Goal: Task Accomplishment & Management: Manage account settings

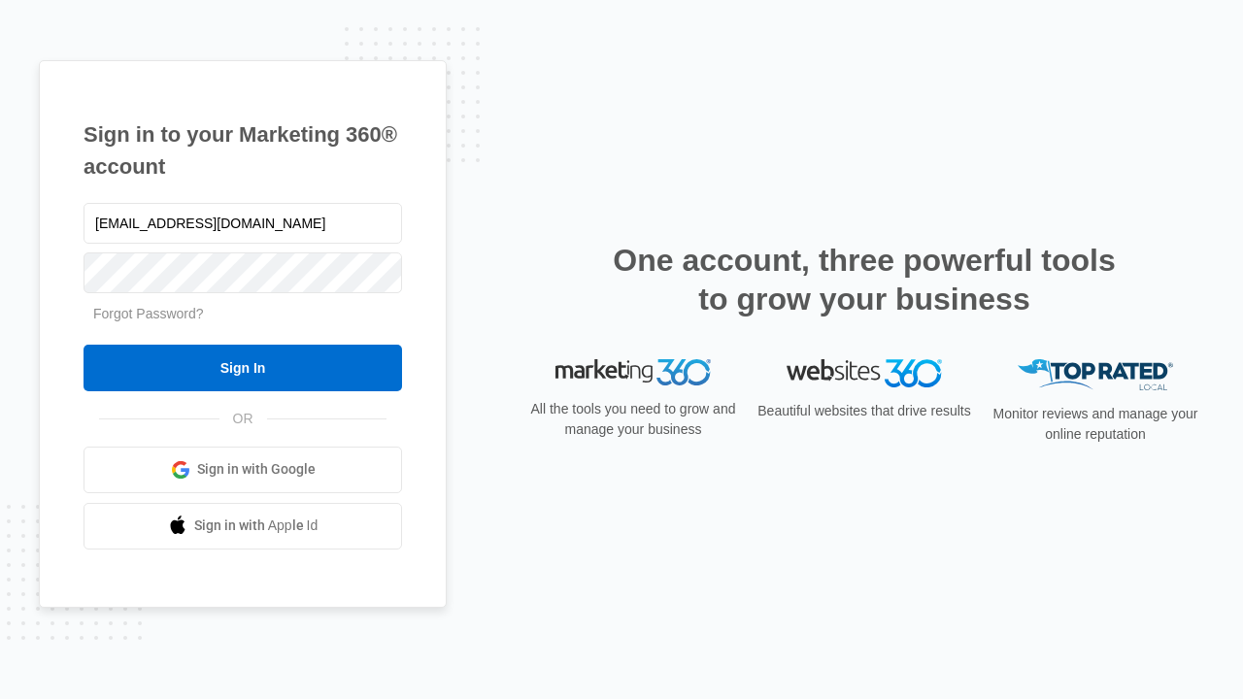
type input "dankie614@gmail.com"
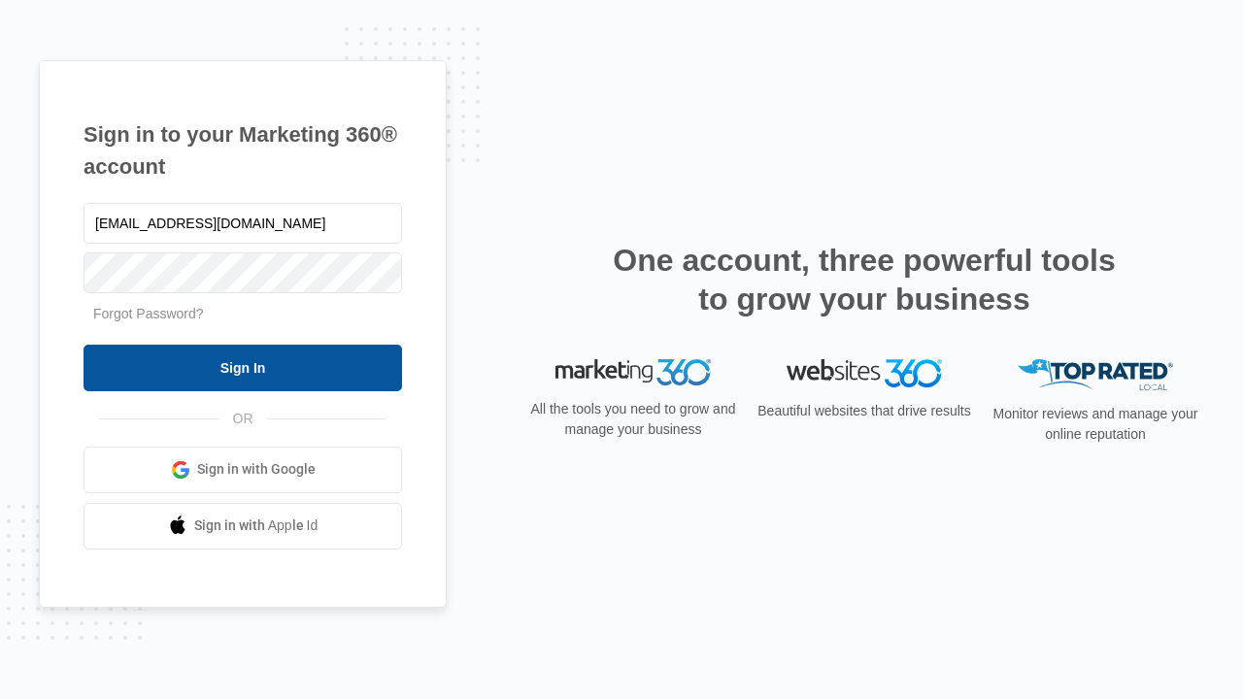
click at [243, 367] on input "Sign In" at bounding box center [242, 368] width 318 height 47
